Goal: Task Accomplishment & Management: Use online tool/utility

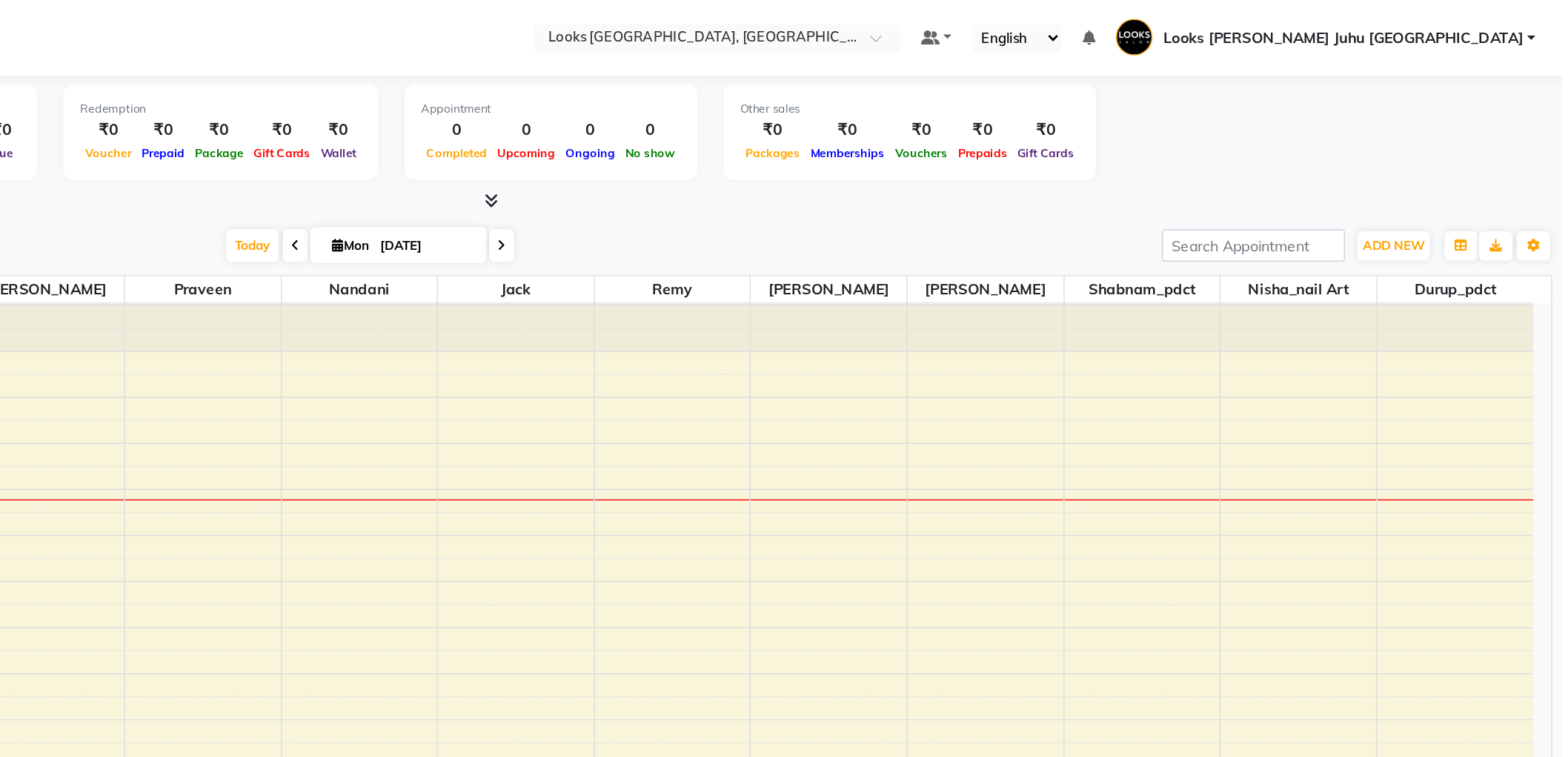
scroll to position [1, 0]
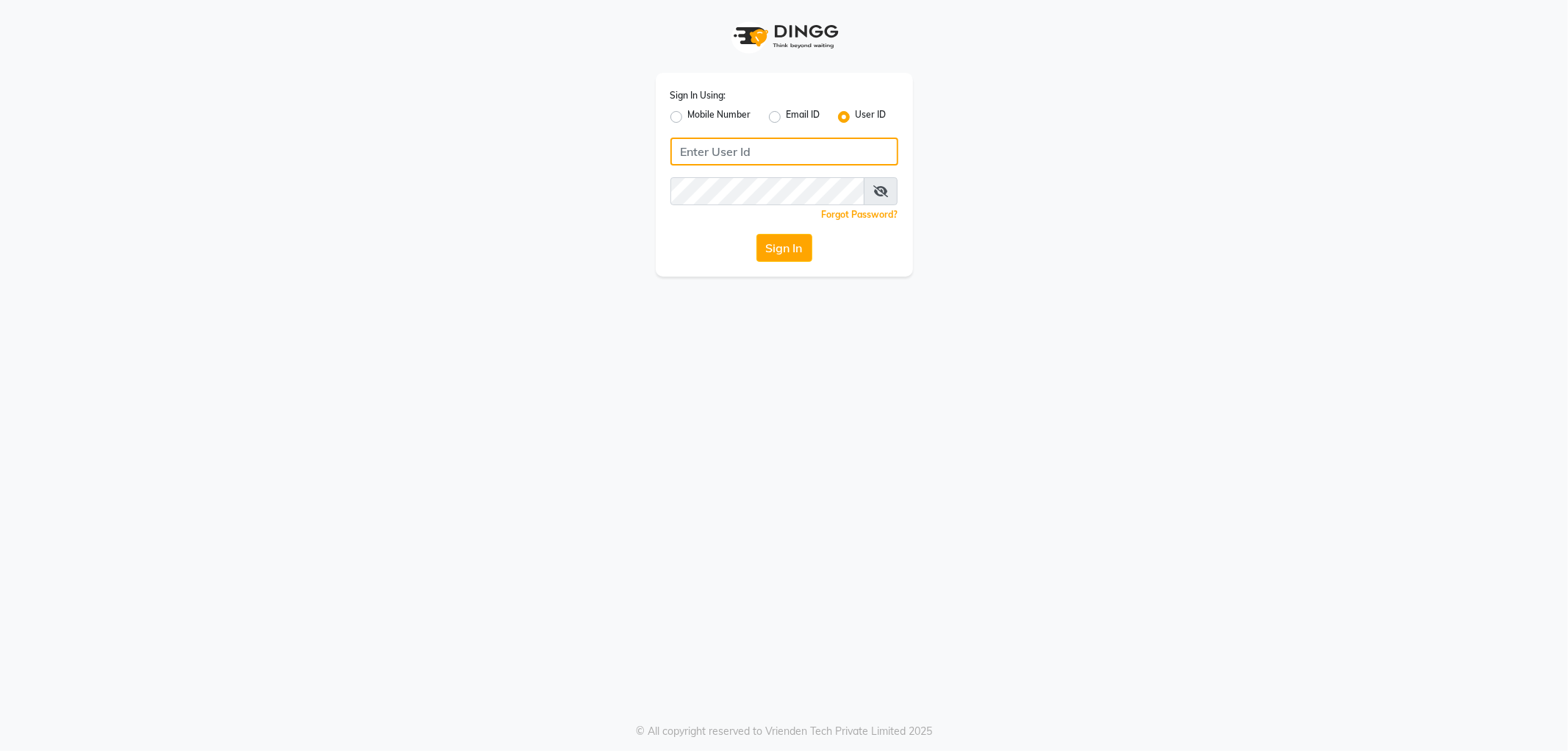
type input "e1788-10"
click at [791, 247] on button "Sign In" at bounding box center [784, 248] width 56 height 28
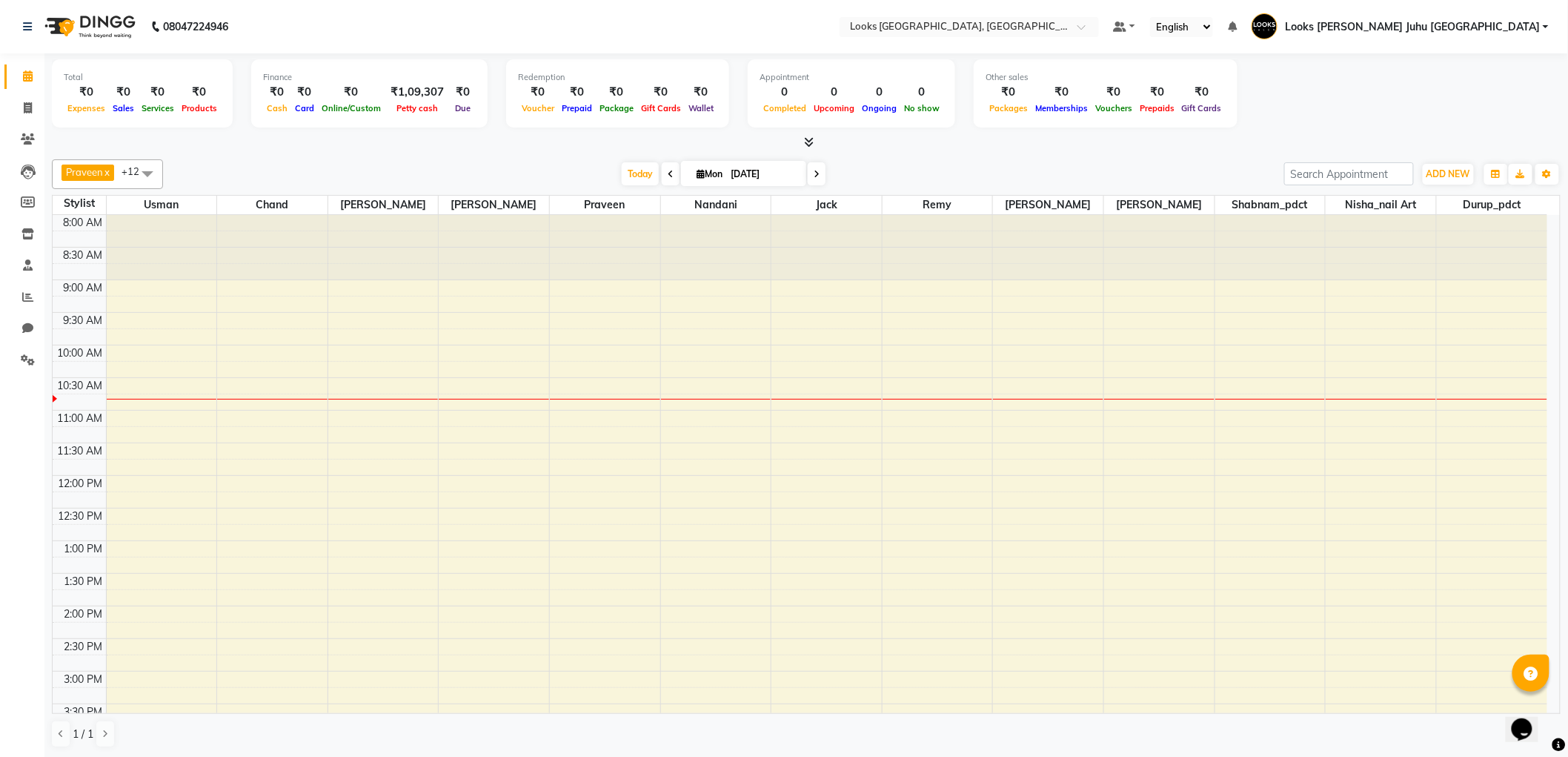
scroll to position [1, 0]
